Goal: Transaction & Acquisition: Obtain resource

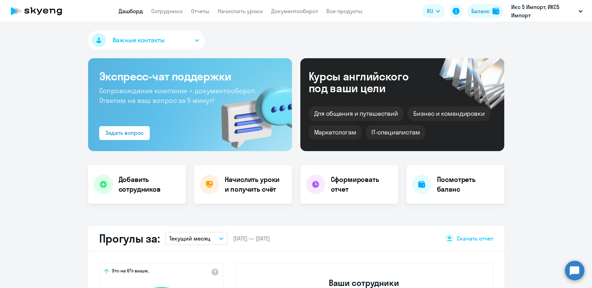
select select "30"
click at [220, 13] on link "Начислить уроки" at bounding box center [240, 11] width 45 height 7
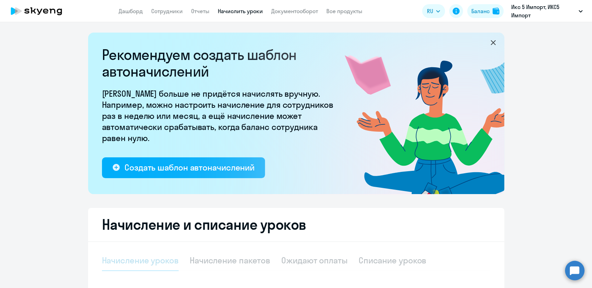
select select "10"
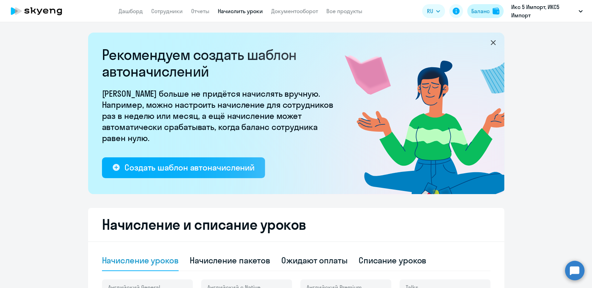
click at [482, 9] on div "Баланс" at bounding box center [480, 11] width 18 height 8
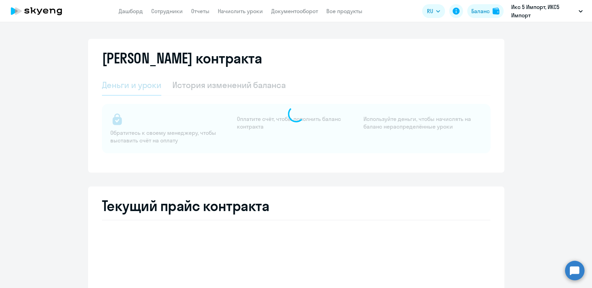
select select "english_adult_not_native_speaker"
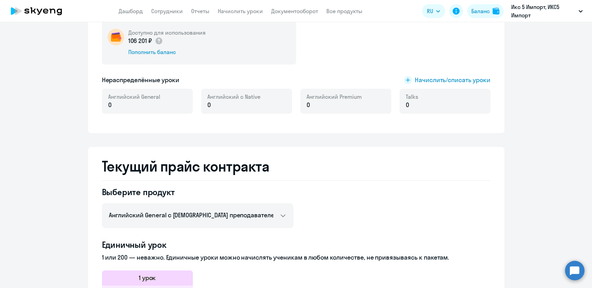
scroll to position [38, 0]
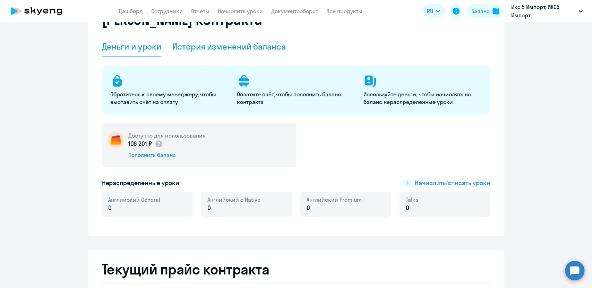
click at [199, 48] on div "История изменений баланса" at bounding box center [228, 46] width 113 height 11
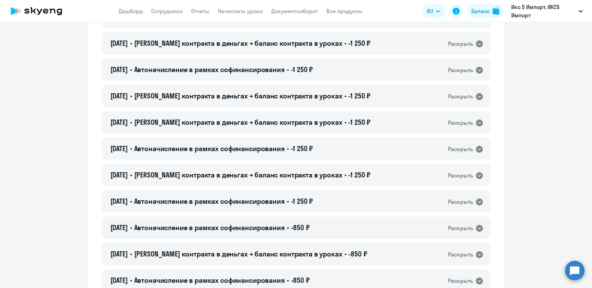
scroll to position [2659, 0]
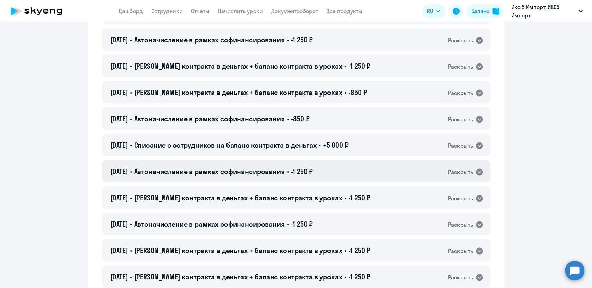
click at [476, 169] on icon at bounding box center [479, 172] width 7 height 7
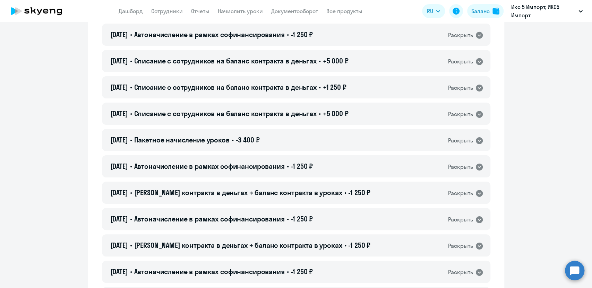
scroll to position [3121, 0]
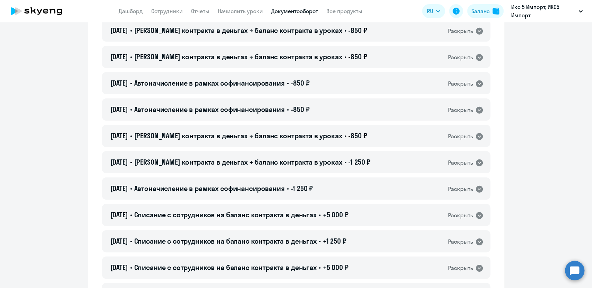
click at [284, 9] on link "Документооборот" at bounding box center [294, 11] width 47 height 7
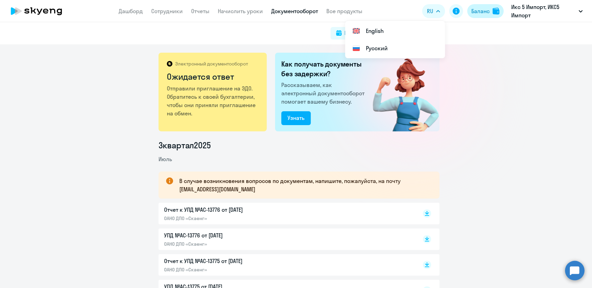
click at [491, 9] on button "Баланс" at bounding box center [485, 11] width 36 height 14
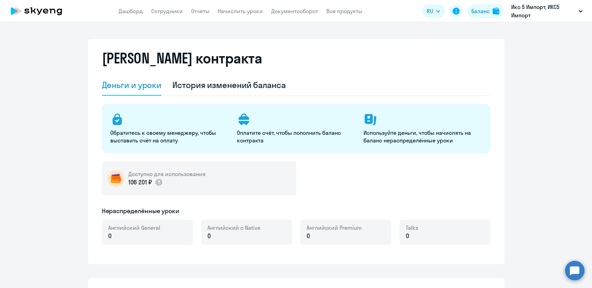
select select "english_adult_not_native_speaker"
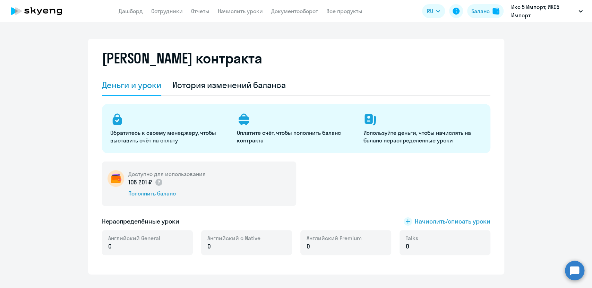
drag, startPoint x: 149, startPoint y: 180, endPoint x: 125, endPoint y: 182, distance: 24.0
click at [128, 182] on p "106 201 ₽" at bounding box center [145, 182] width 35 height 9
copy p "106 201 ₽"
click at [336, 199] on div "Доступно для использования 106 201 ₽ Пополнить баланс" at bounding box center [296, 184] width 388 height 44
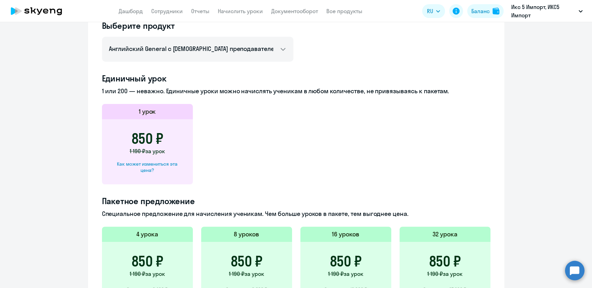
scroll to position [458, 0]
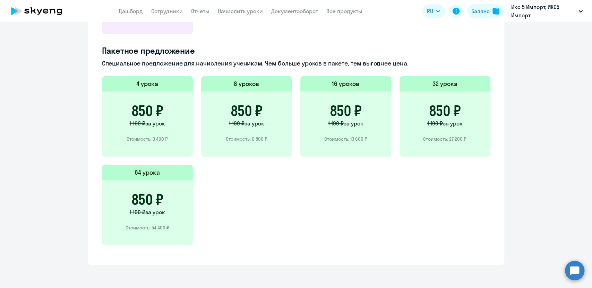
click at [281, 210] on div "4 урока 850 ₽ 1 190 ₽ за урок Стоимость: 3 400 ₽ 8 уроков 850 ₽ 1 190 ₽ за урок…" at bounding box center [296, 165] width 388 height 178
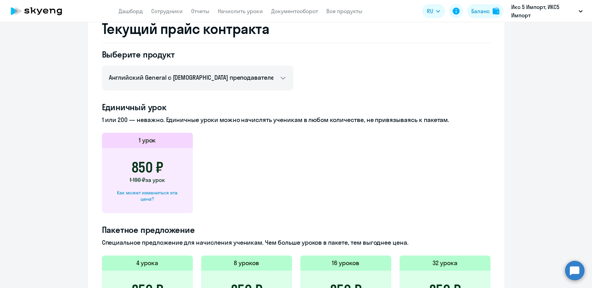
scroll to position [266, 0]
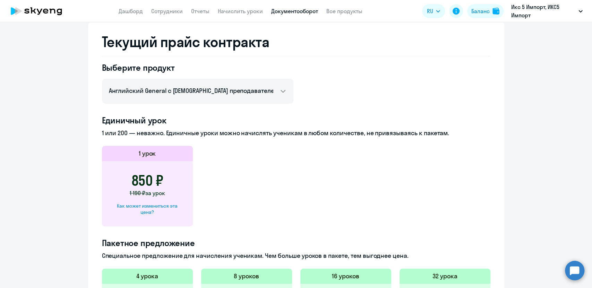
click at [304, 10] on link "Документооборот" at bounding box center [294, 11] width 47 height 7
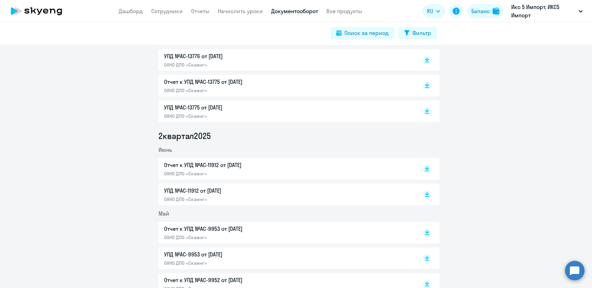
scroll to position [192, 0]
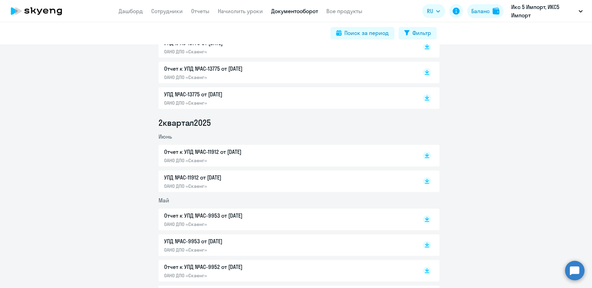
click at [244, 151] on p "Отчет к УПД №AC-11912 от [DATE]" at bounding box center [237, 152] width 146 height 8
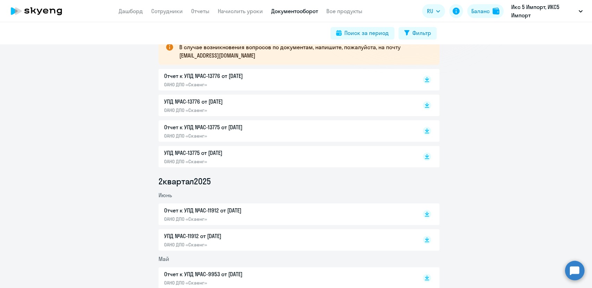
scroll to position [115, 0]
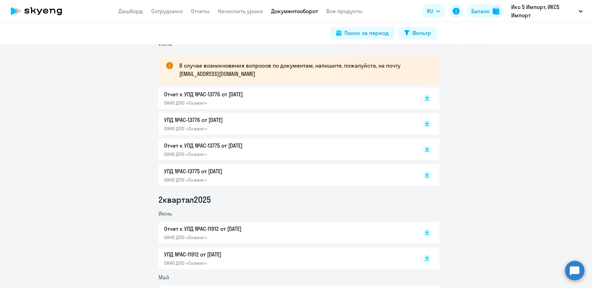
click at [244, 126] on p "ОАНО ДПО «Скаенг»" at bounding box center [237, 129] width 146 height 6
